Goal: Task Accomplishment & Management: Manage account settings

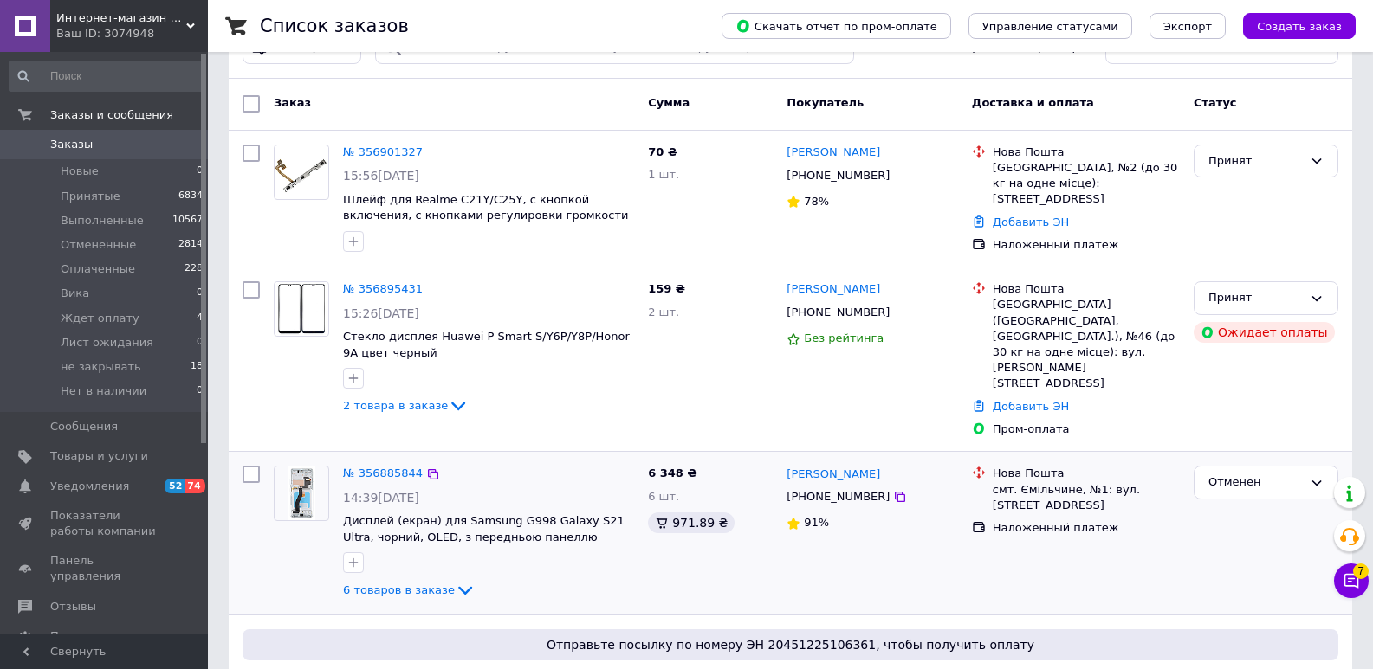
scroll to position [288, 0]
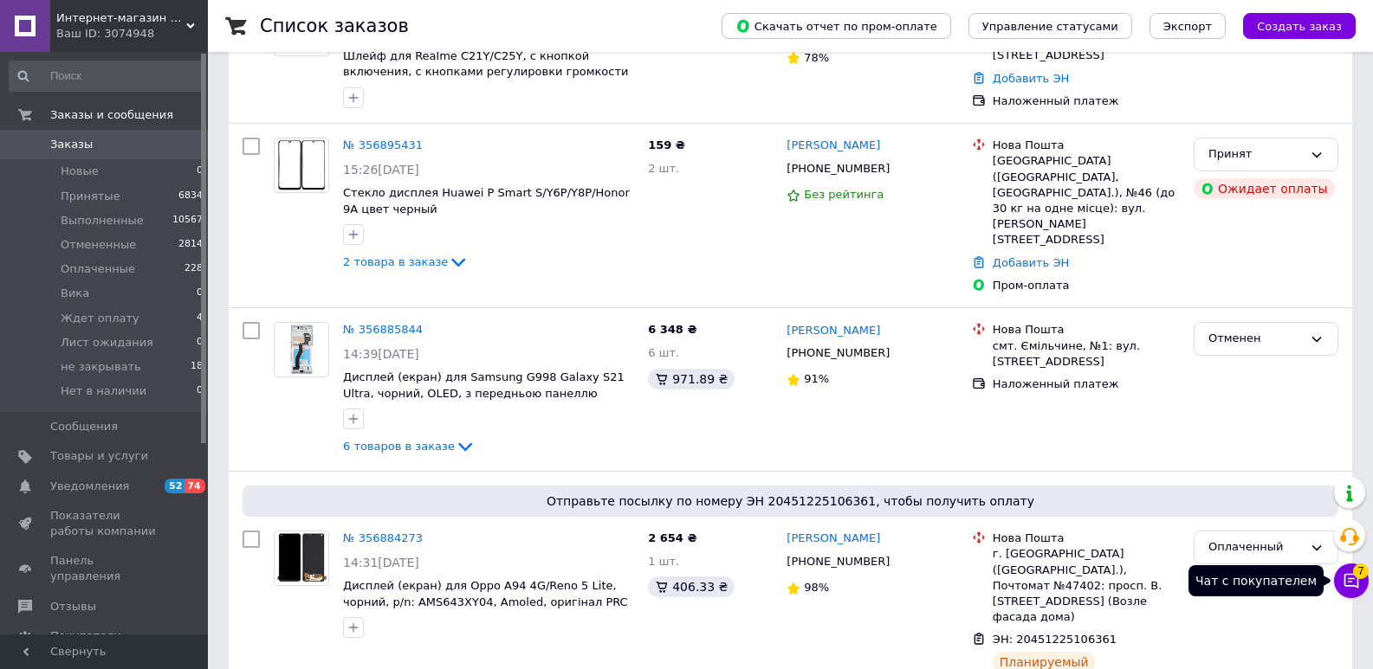
click at [1343, 575] on icon at bounding box center [1350, 580] width 17 height 17
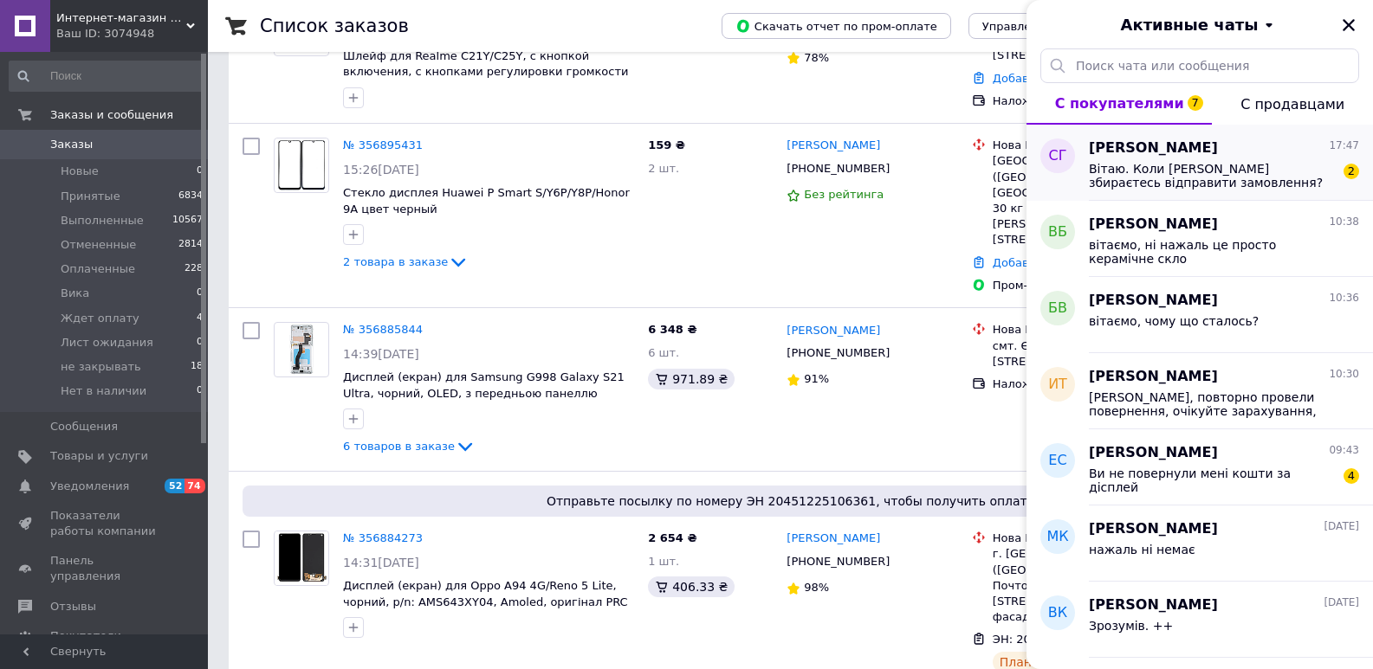
click at [1184, 184] on span "Вітаю. Коли [PERSON_NAME] збираєтесь відправити замовлення?" at bounding box center [1212, 176] width 246 height 28
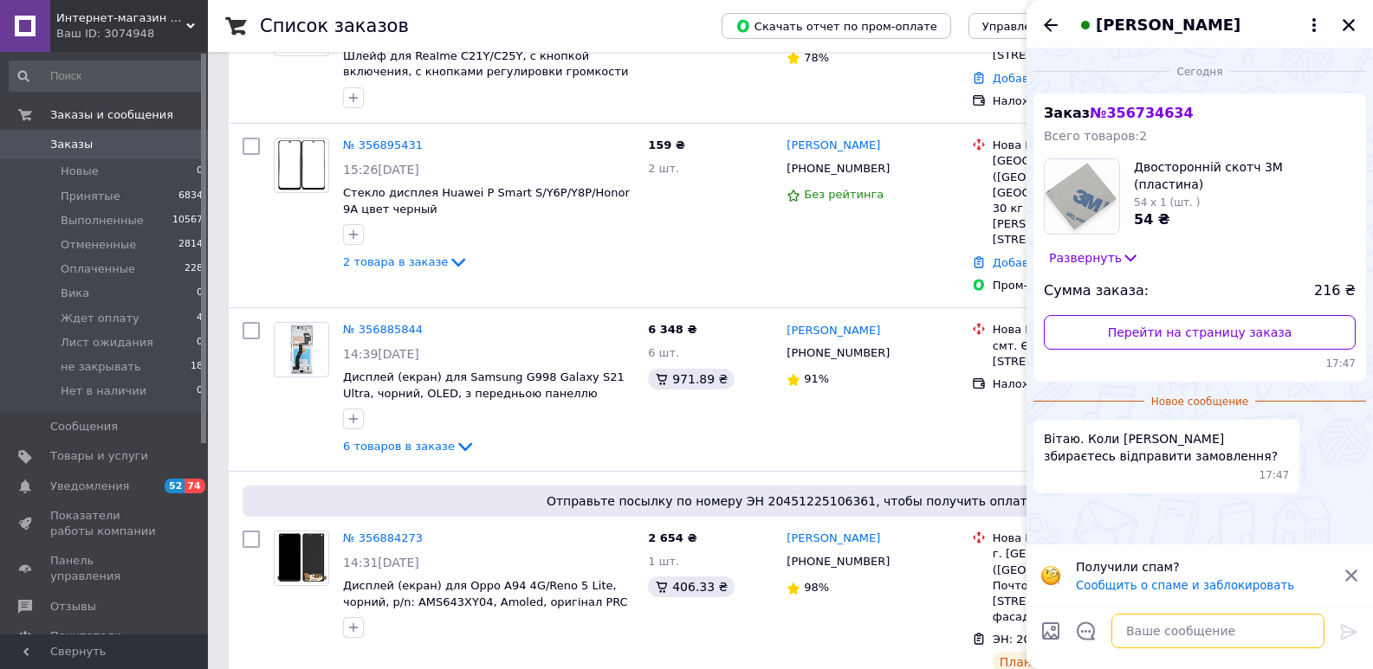
click at [1148, 630] on textarea at bounding box center [1217, 631] width 213 height 35
click at [1126, 256] on icon at bounding box center [1129, 257] width 17 height 17
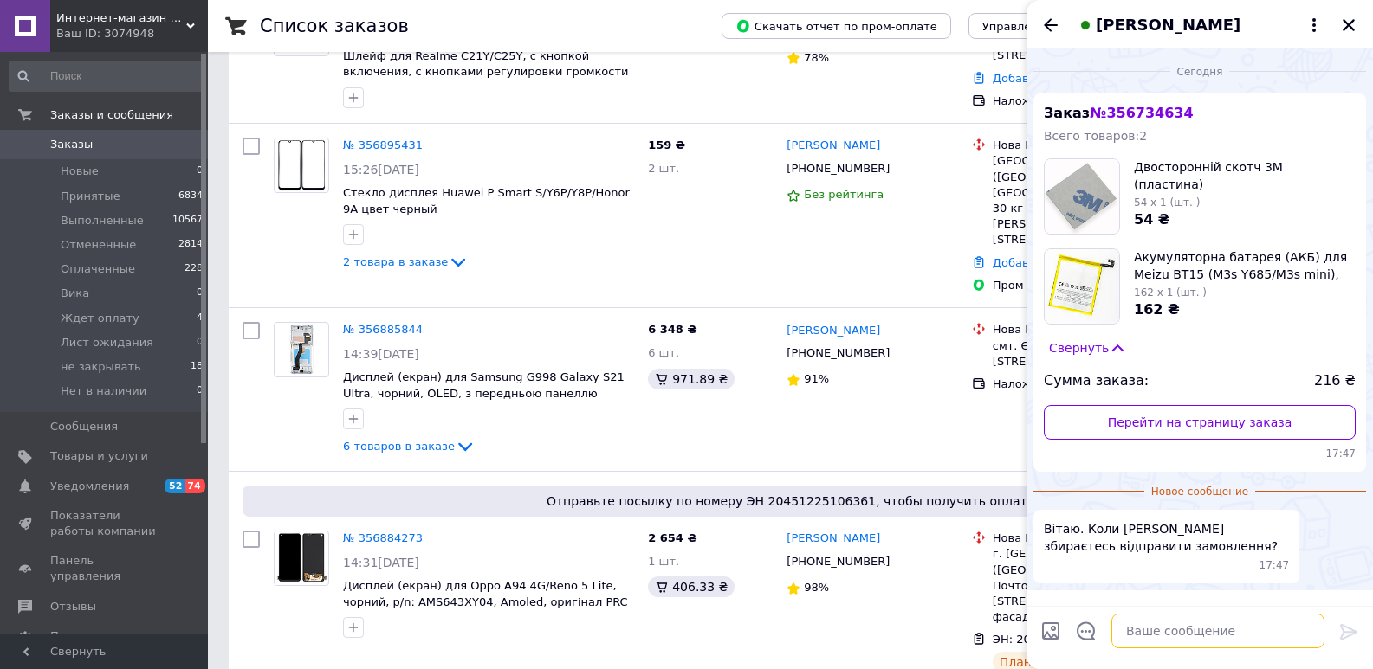
click at [1149, 630] on textarea at bounding box center [1217, 631] width 213 height 35
type textarea "Вітаємо, сьогодні виізжає"
click at [1361, 633] on div at bounding box center [1348, 635] width 35 height 41
click at [1343, 629] on icon at bounding box center [1348, 632] width 16 height 16
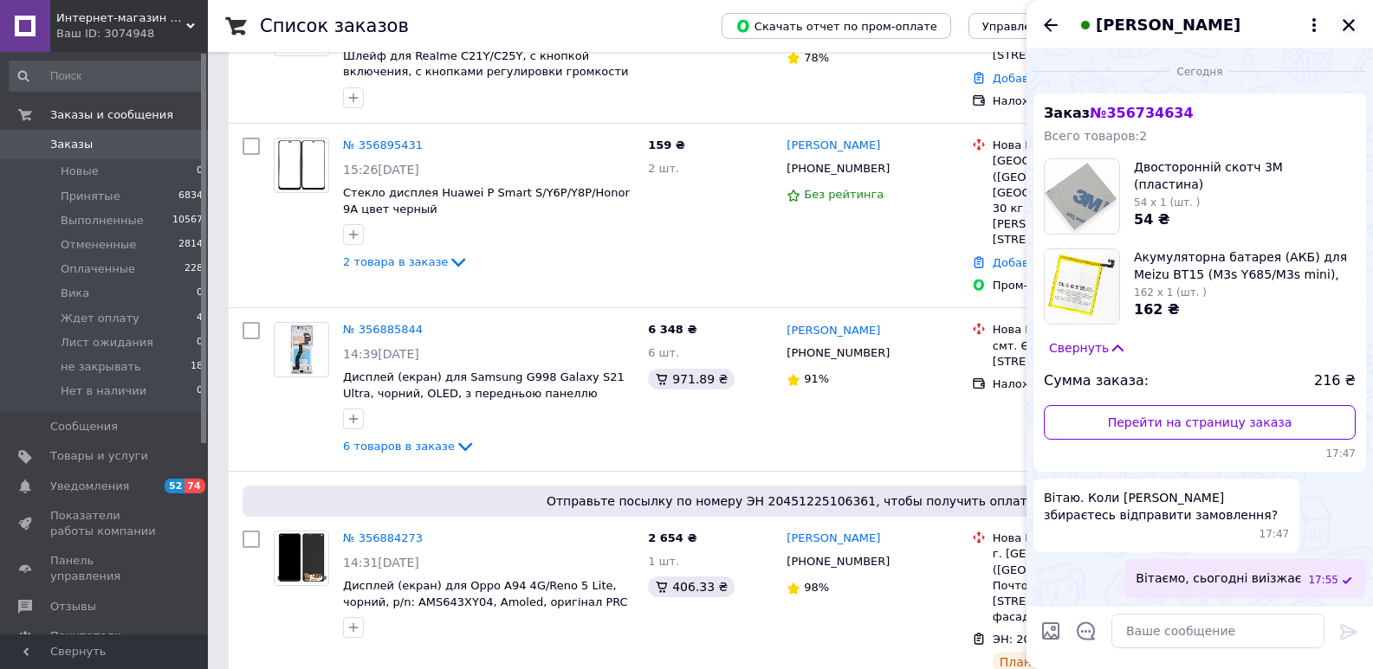
click at [1349, 25] on icon "Закрыть" at bounding box center [1348, 25] width 12 height 12
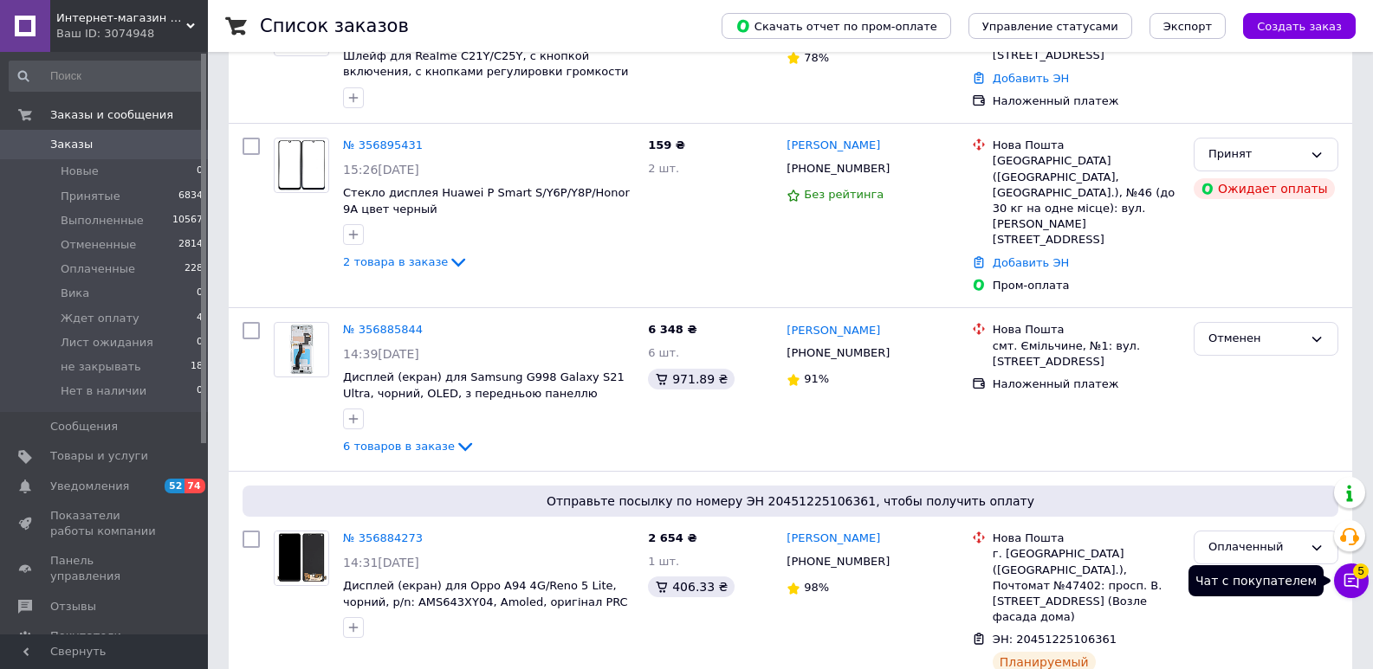
click at [1355, 581] on icon at bounding box center [1350, 580] width 17 height 17
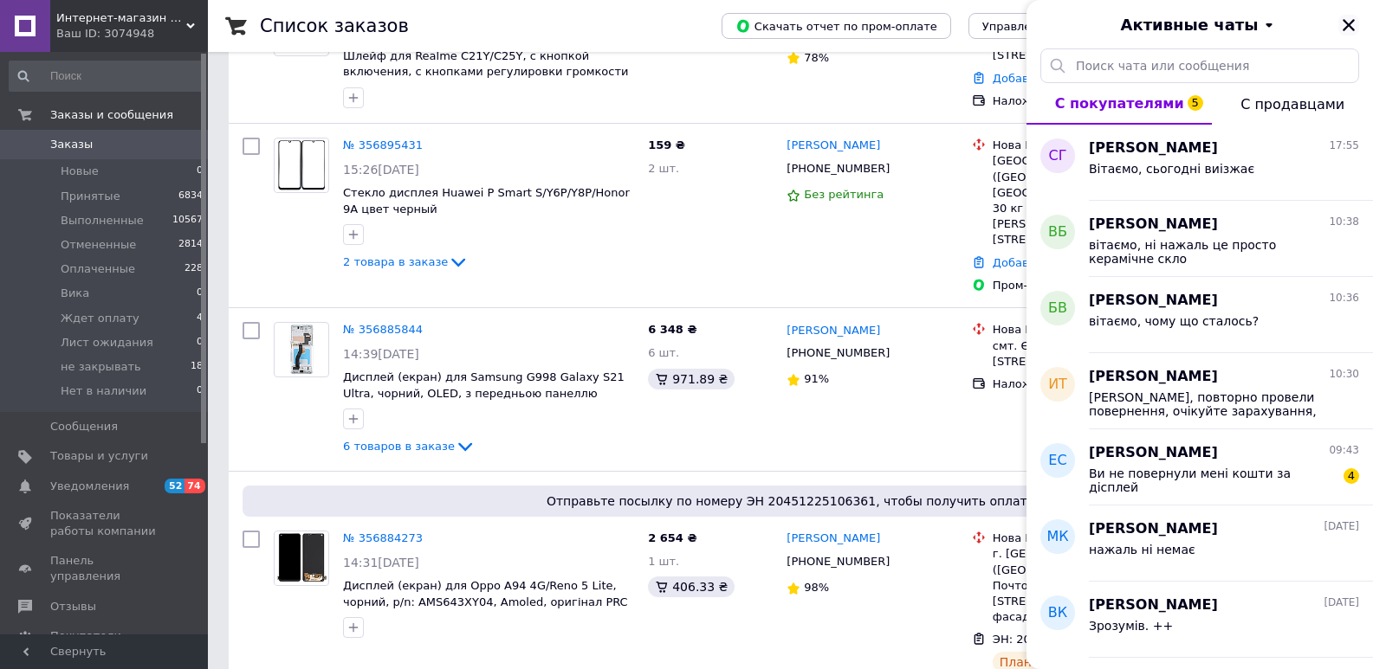
click at [1347, 23] on icon "Закрыть" at bounding box center [1348, 25] width 12 height 12
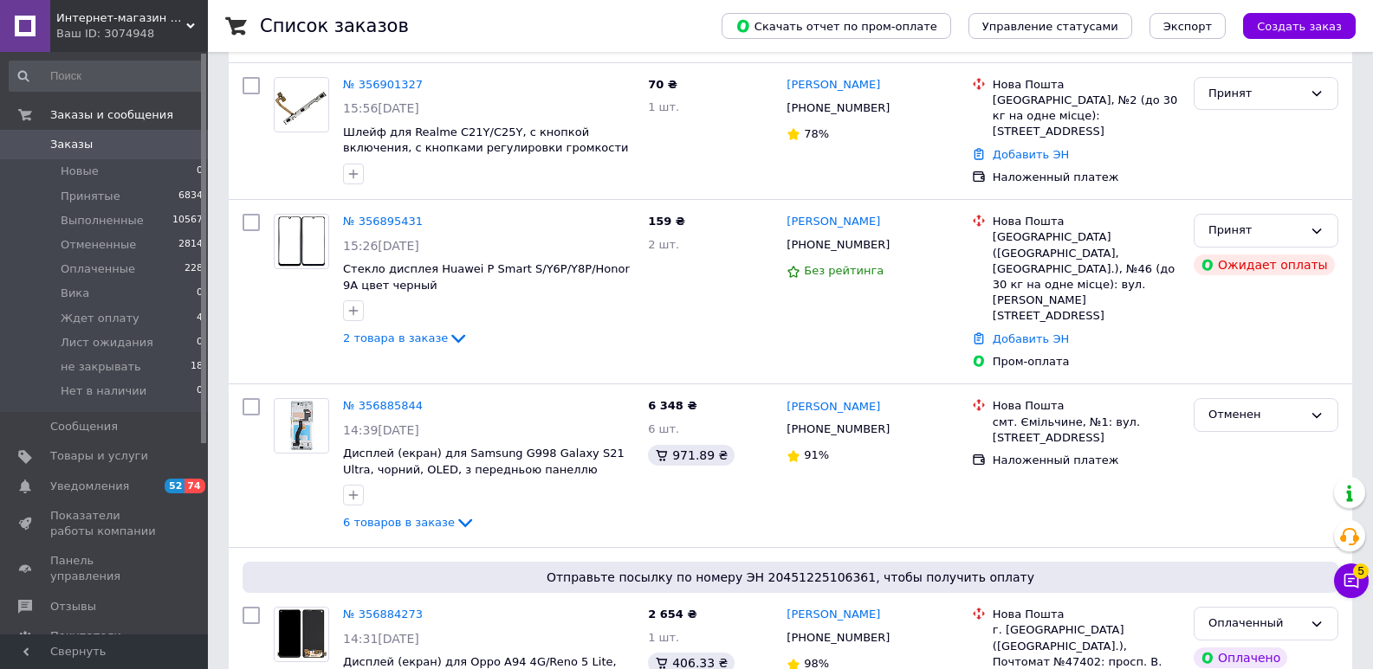
scroll to position [145, 0]
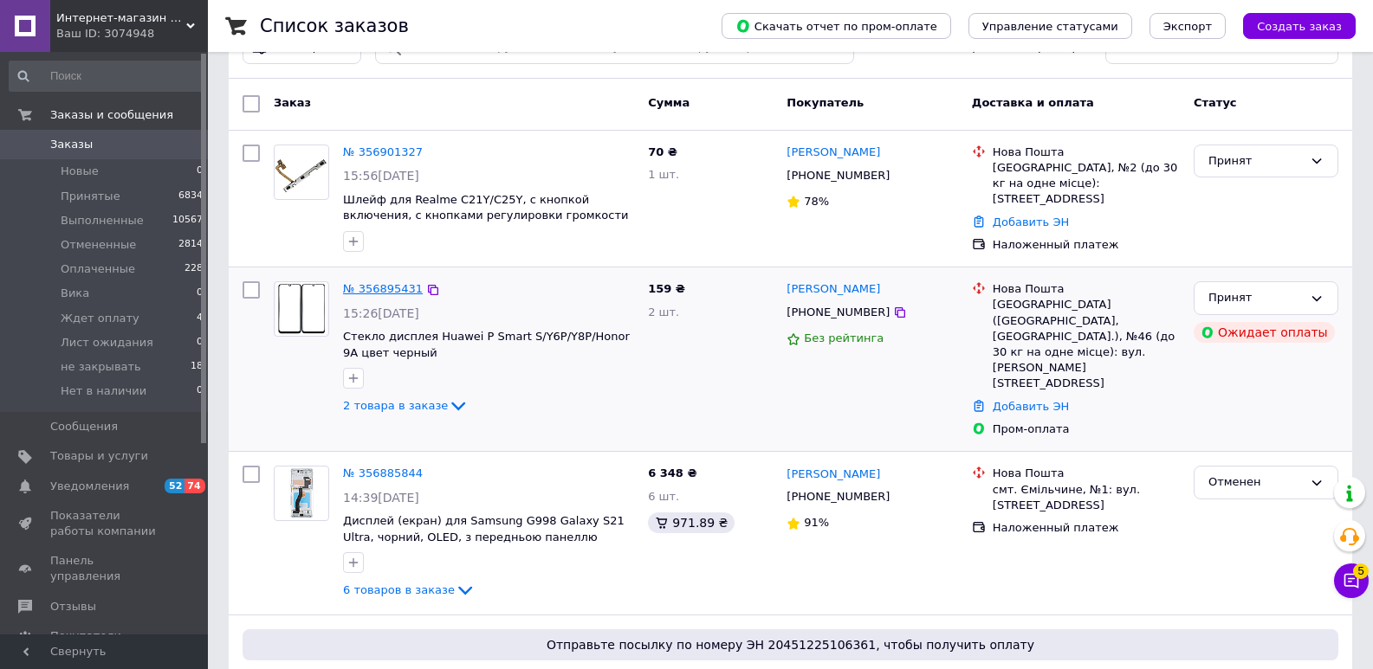
click at [372, 288] on link "№ 356895431" at bounding box center [383, 288] width 80 height 13
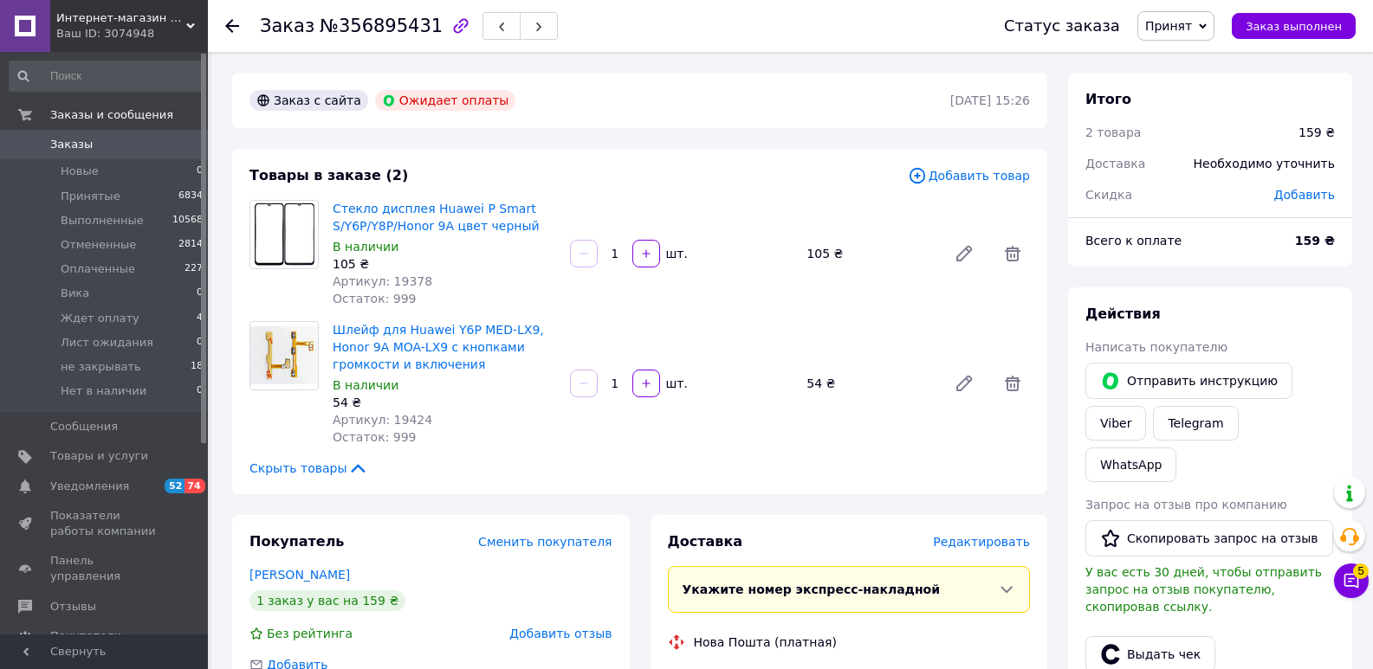
scroll to position [288, 0]
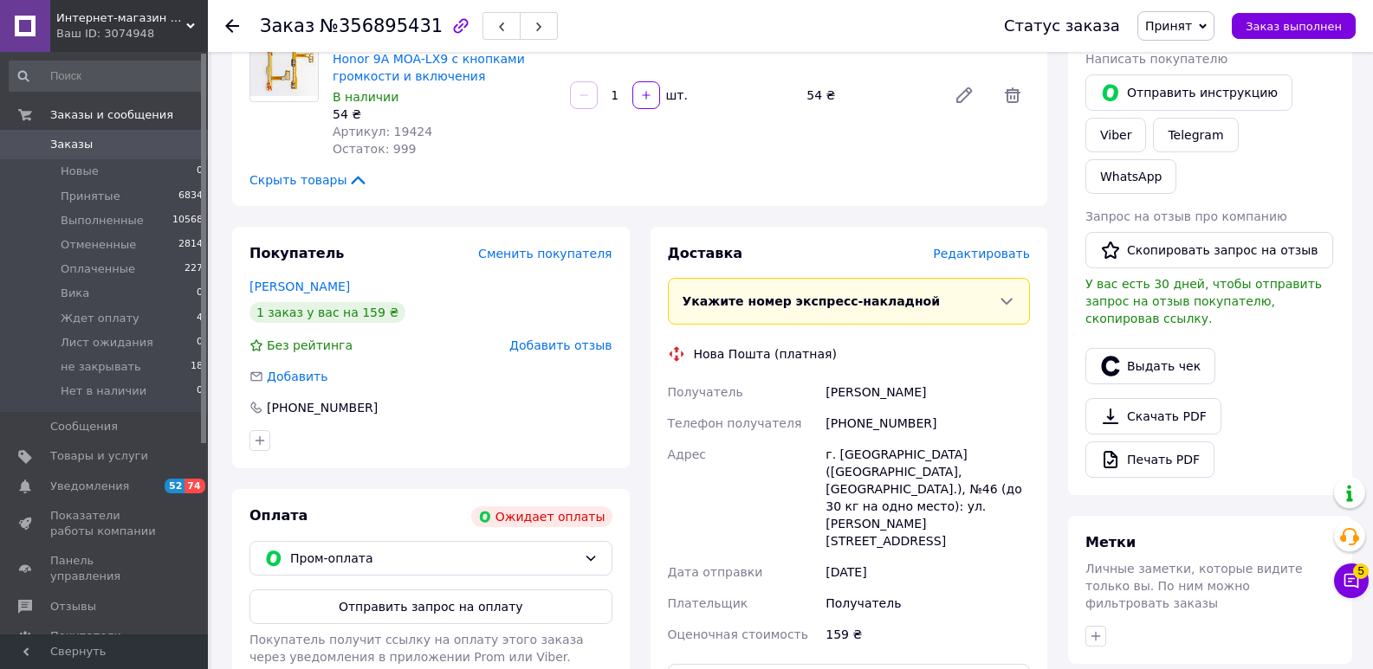
click at [100, 148] on span "Заказы" at bounding box center [105, 145] width 110 height 16
